Goal: Information Seeking & Learning: Understand process/instructions

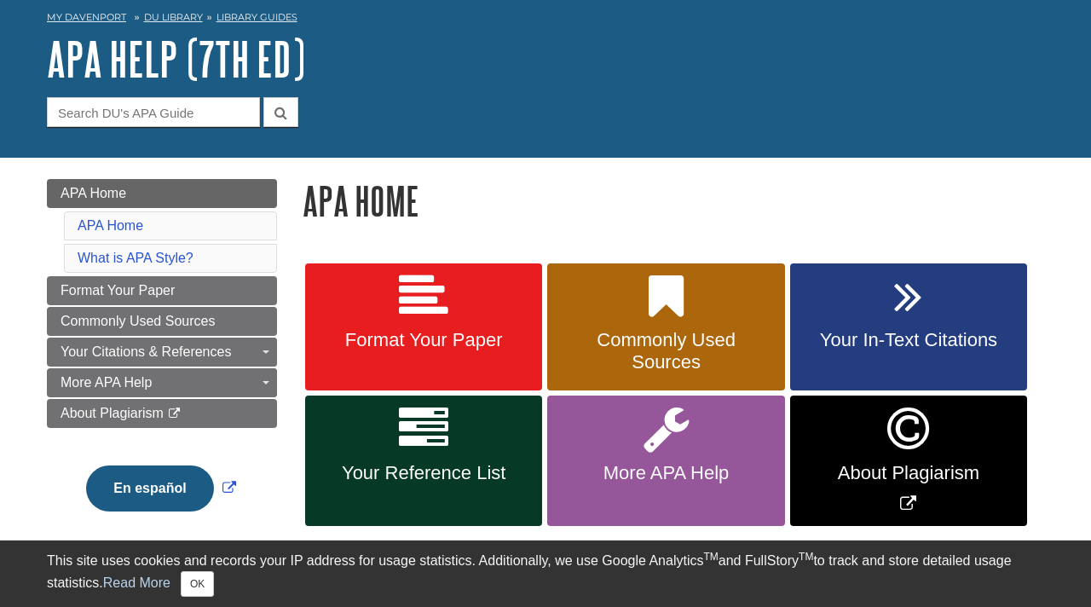
scroll to position [80, 0]
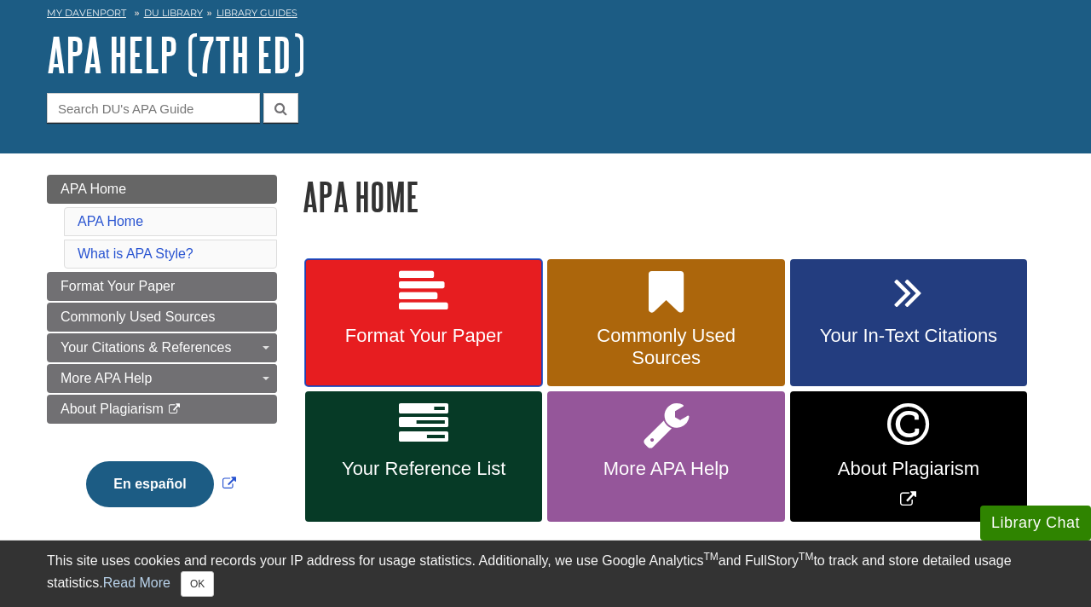
click at [401, 328] on span "Format Your Paper" at bounding box center [423, 336] width 211 height 22
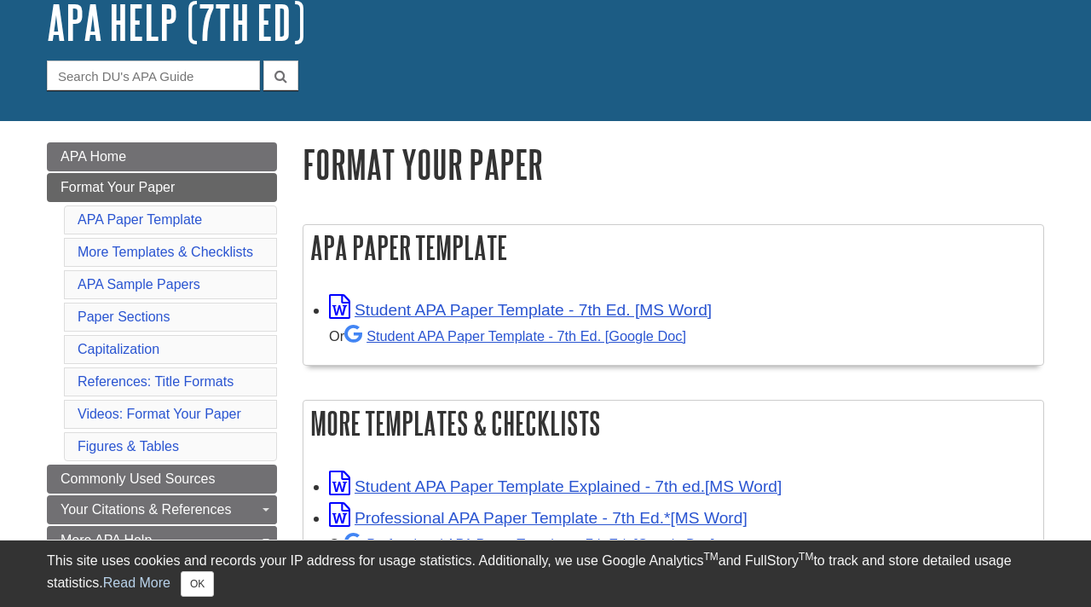
scroll to position [126, 0]
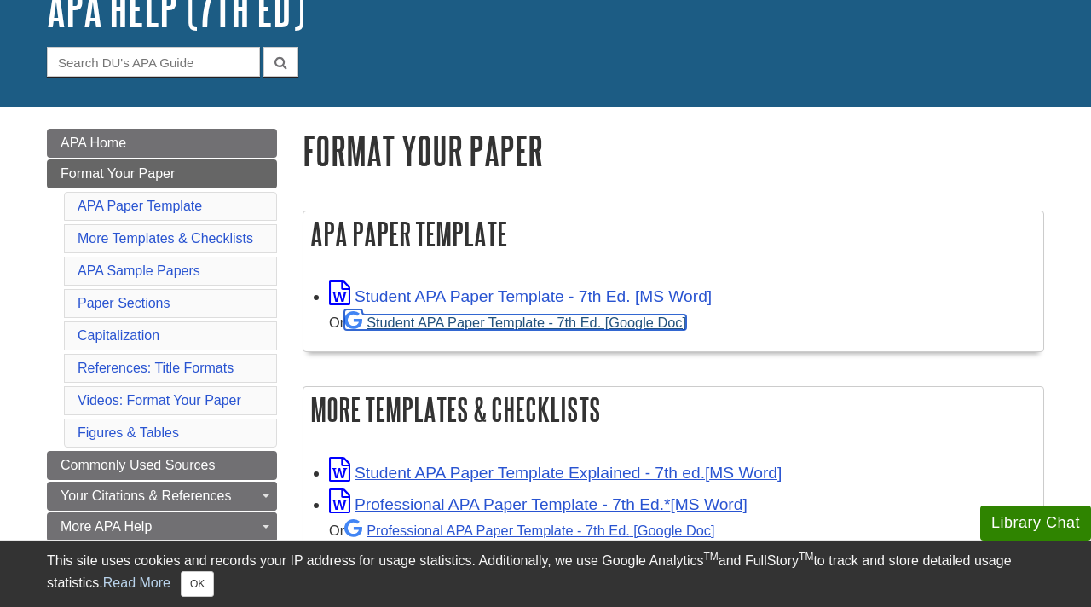
click at [460, 320] on link "Student APA Paper Template - 7th Ed. [Google Doc]" at bounding box center [515, 321] width 342 height 15
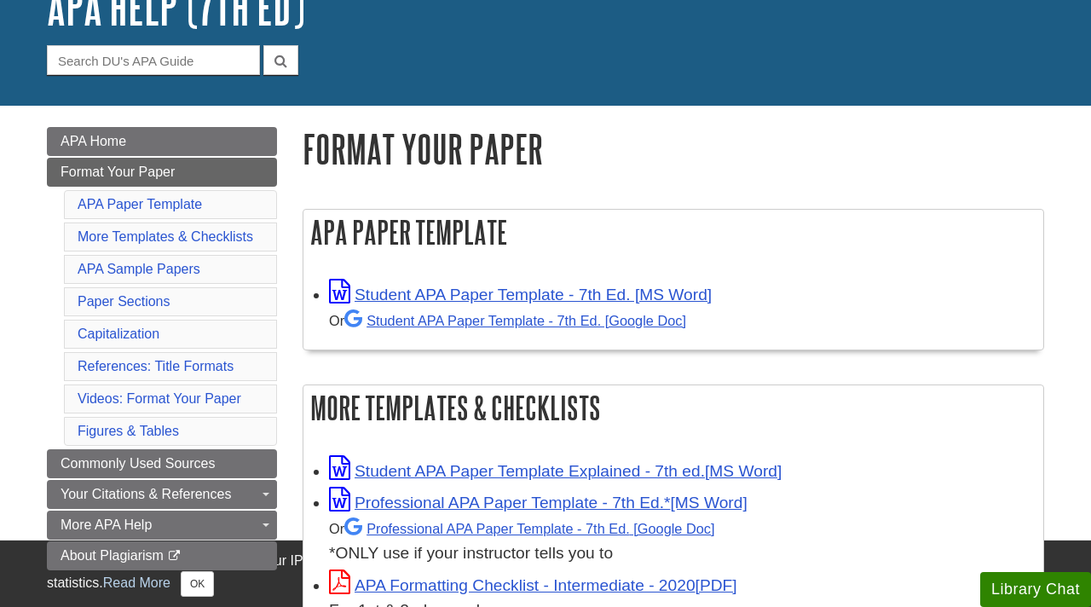
scroll to position [126, 0]
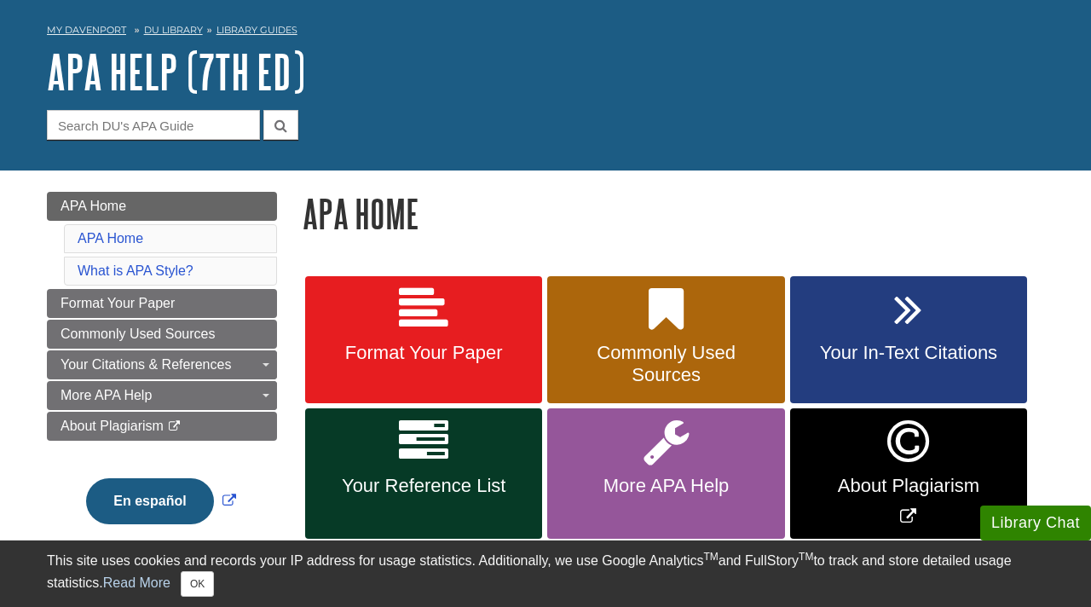
scroll to position [67, 0]
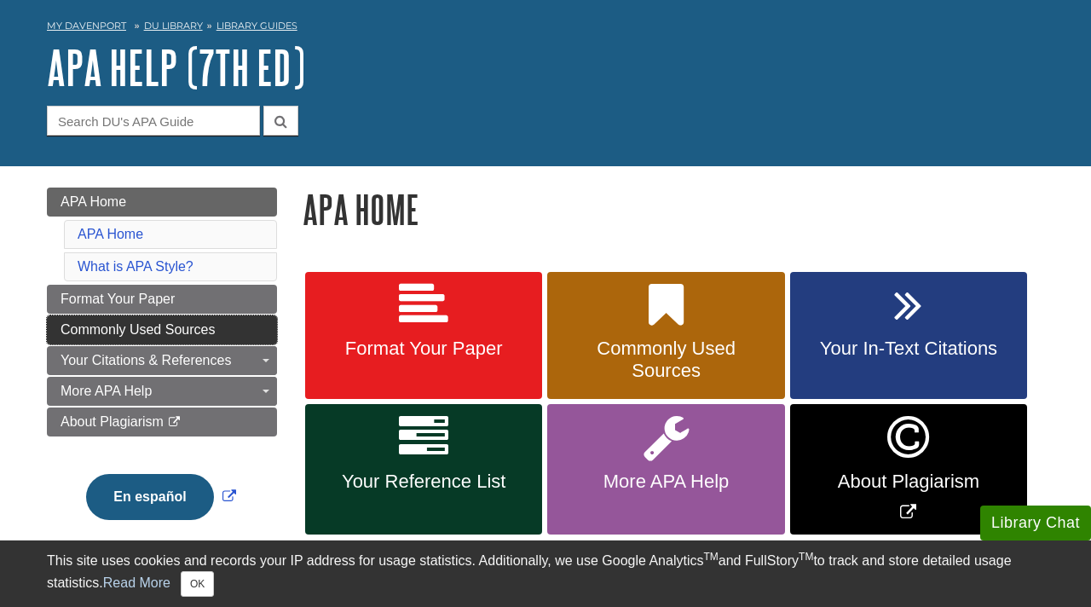
click at [153, 328] on span "Commonly Used Sources" at bounding box center [138, 329] width 154 height 14
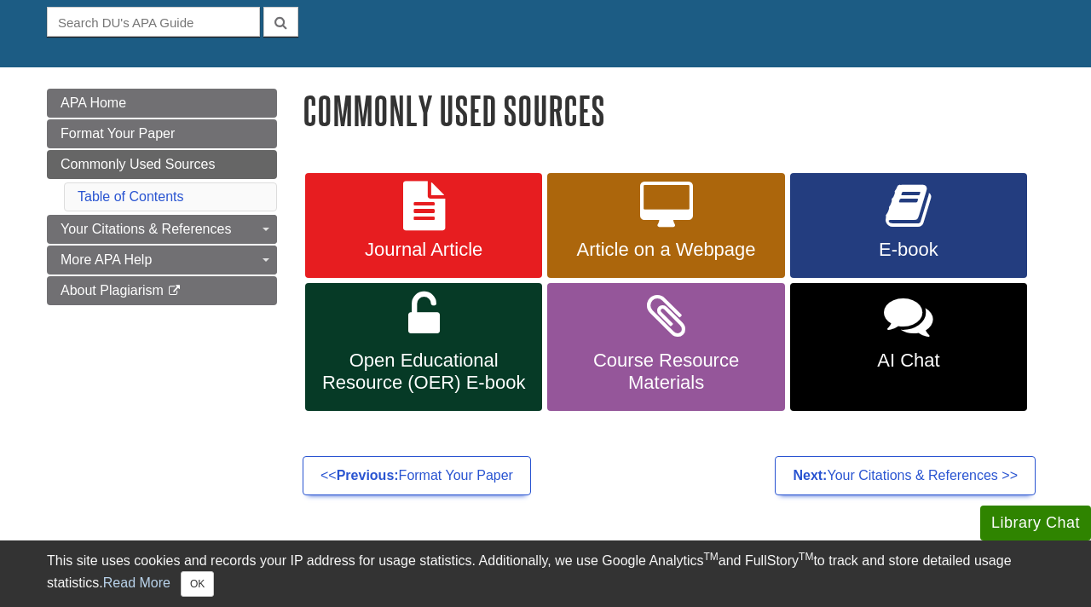
scroll to position [167, 0]
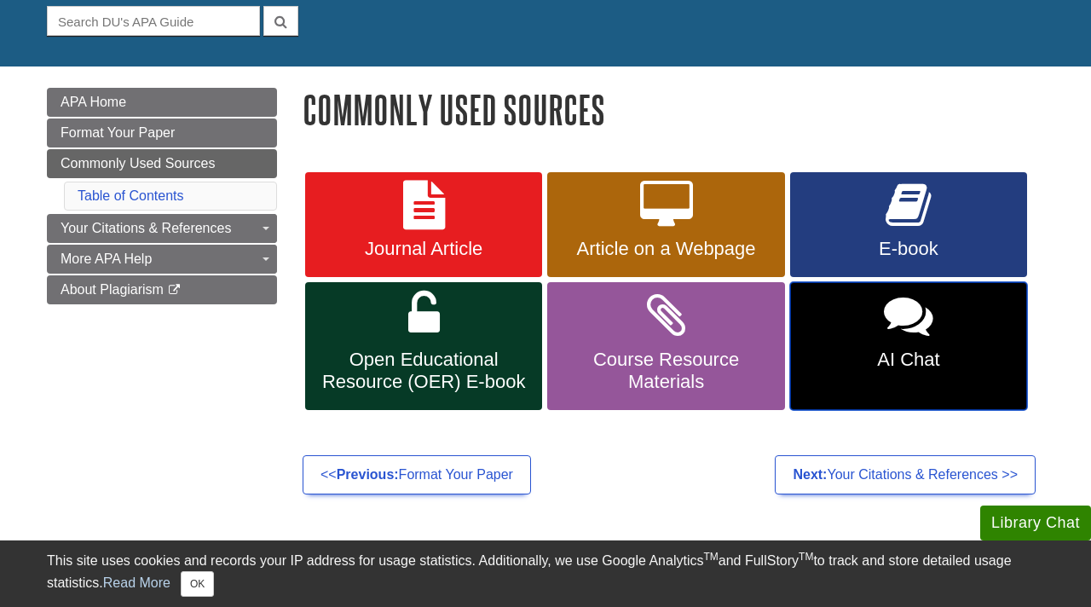
click at [920, 363] on span "AI Chat" at bounding box center [908, 360] width 211 height 22
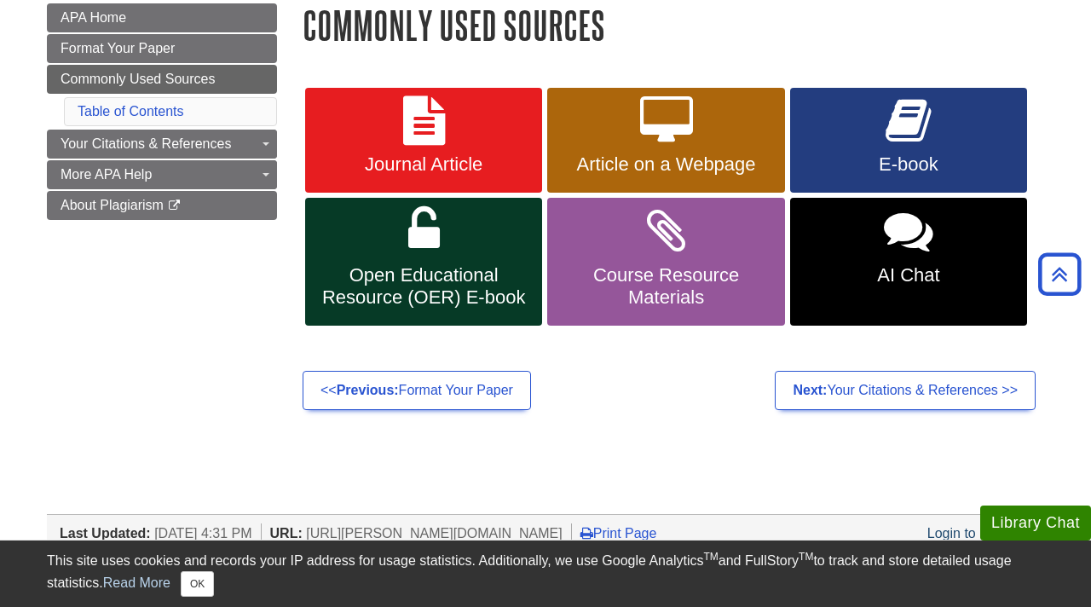
scroll to position [230, 0]
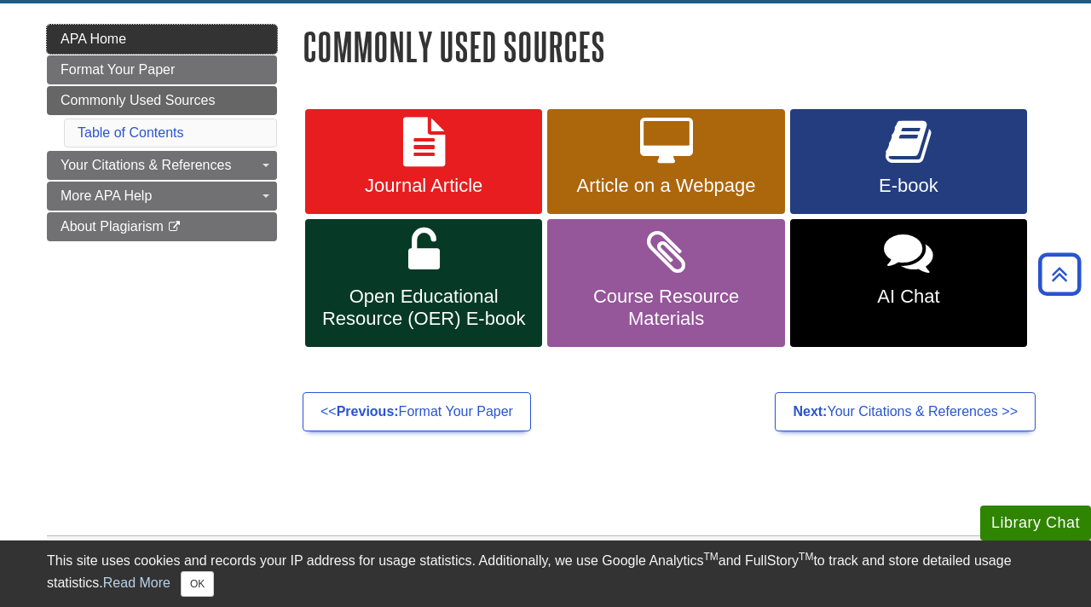
click at [223, 41] on link "APA Home" at bounding box center [162, 39] width 230 height 29
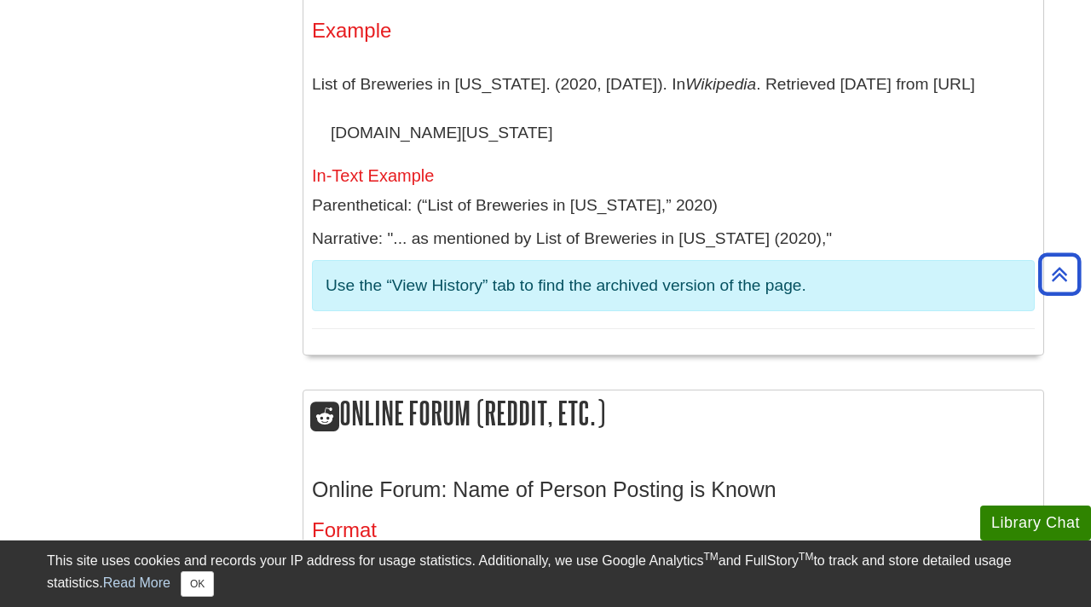
scroll to position [8374, 0]
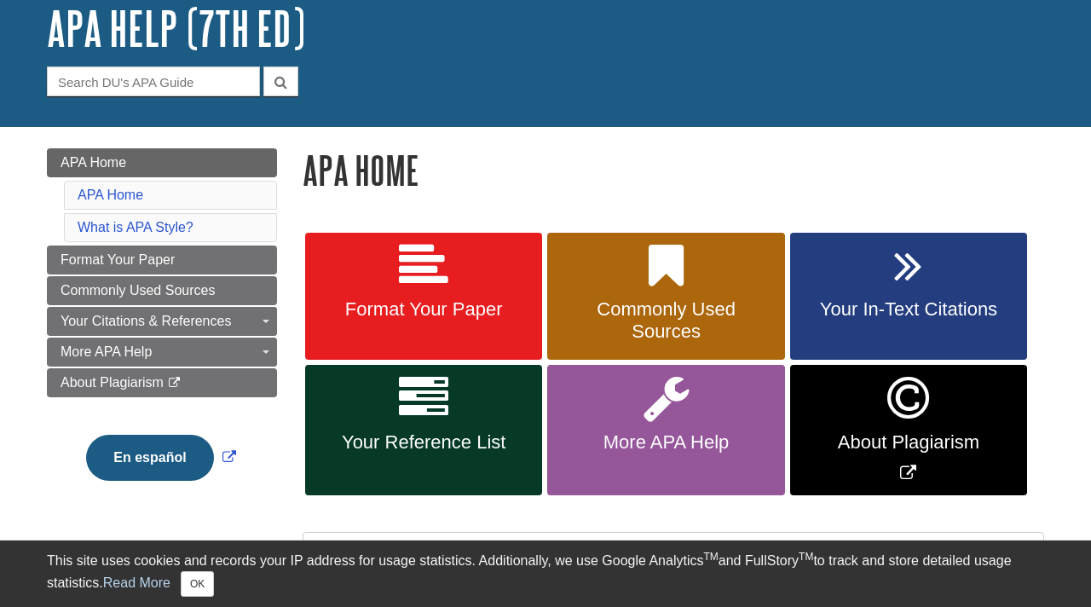
scroll to position [133, 0]
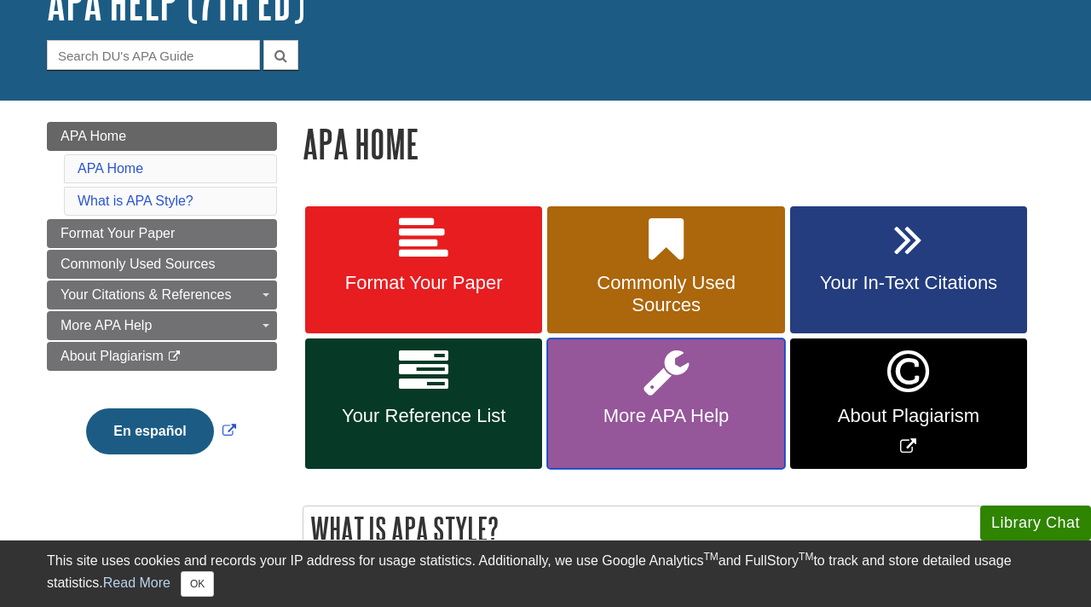
click at [651, 406] on span "More APA Help" at bounding box center [665, 416] width 211 height 22
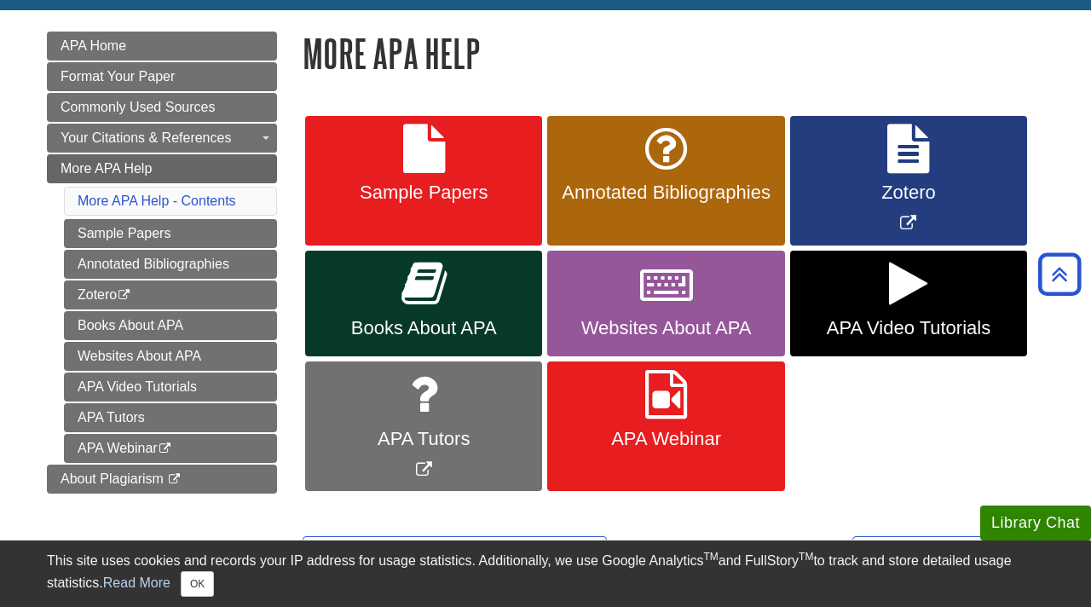
scroll to position [198, 0]
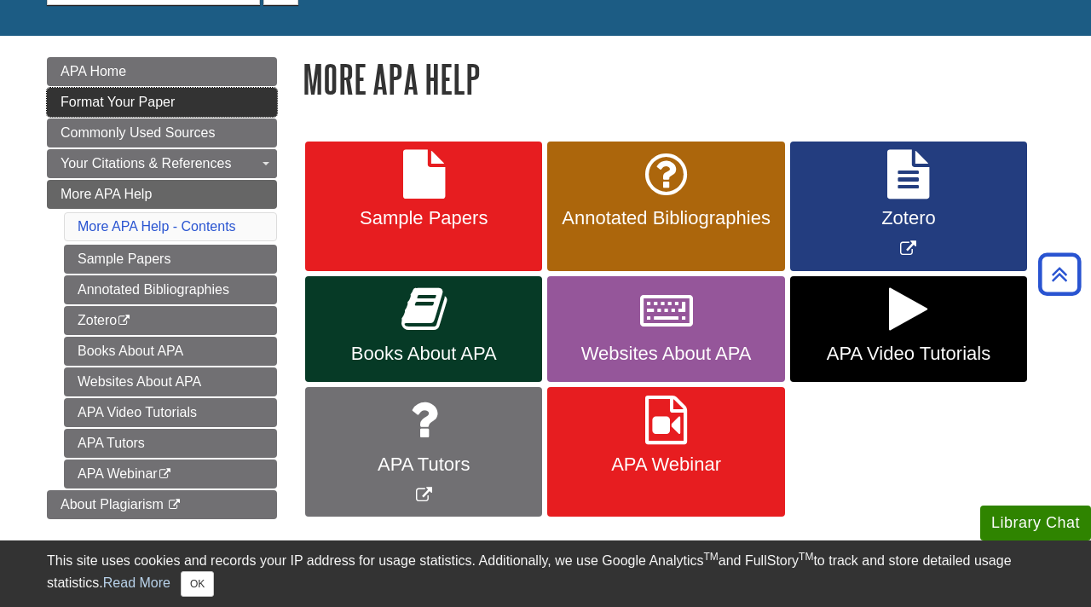
click at [168, 97] on span "Format Your Paper" at bounding box center [118, 102] width 114 height 14
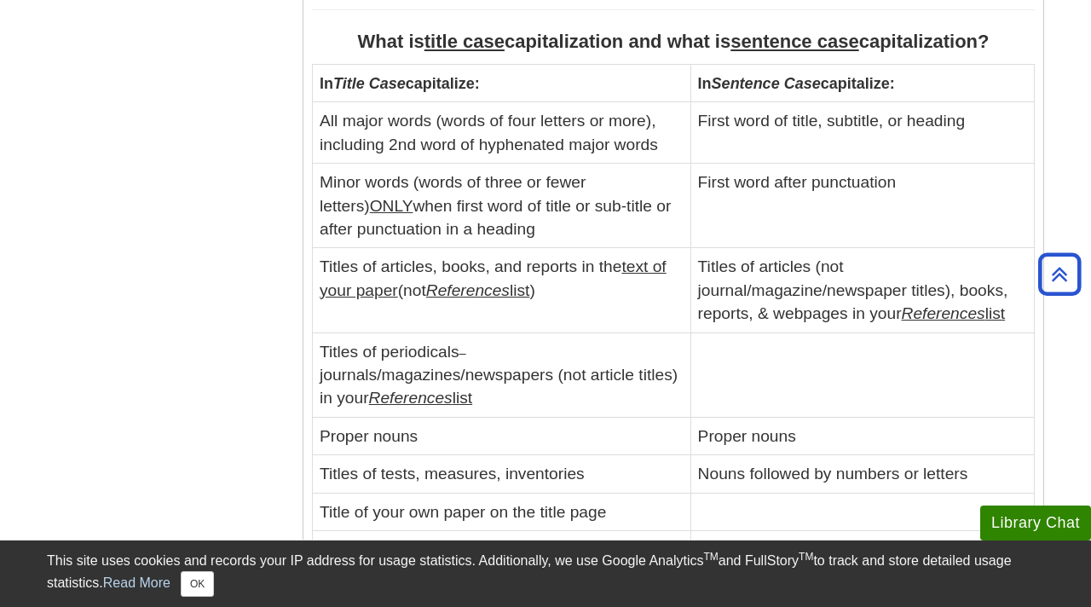
scroll to position [920, 0]
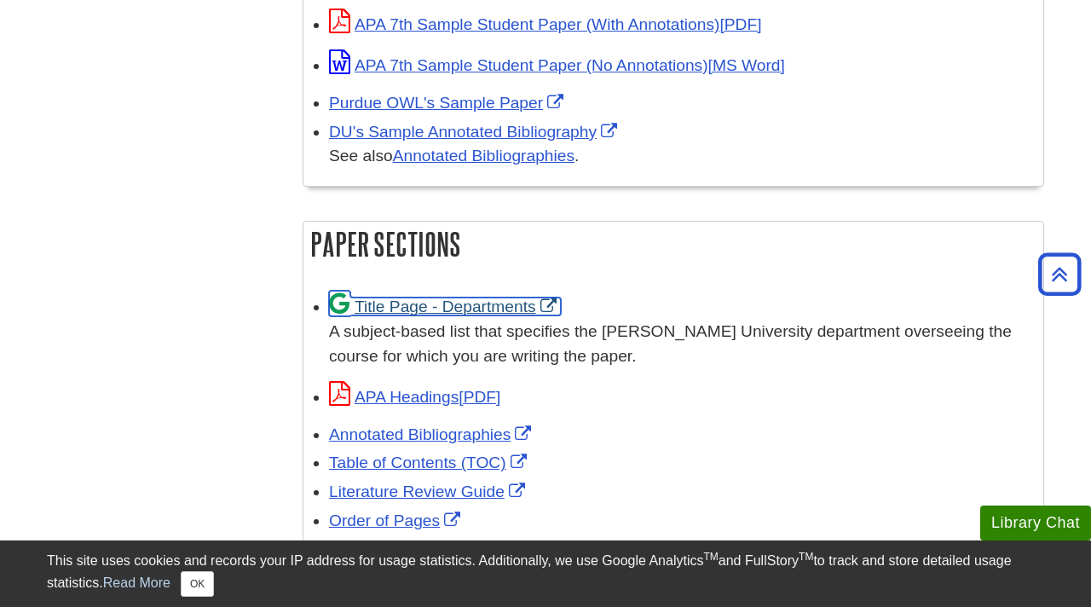
click at [557, 297] on link "Title Page - Departments" at bounding box center [445, 306] width 232 height 18
